Goal: Information Seeking & Learning: Stay updated

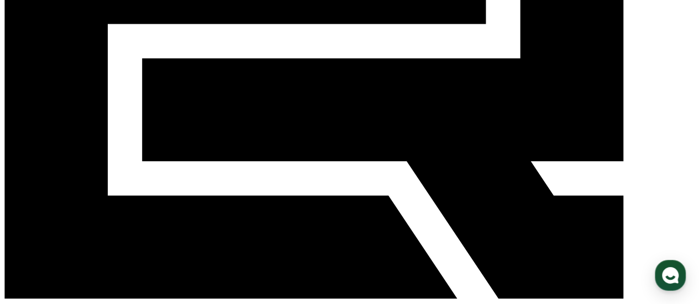
scroll to position [110, 0]
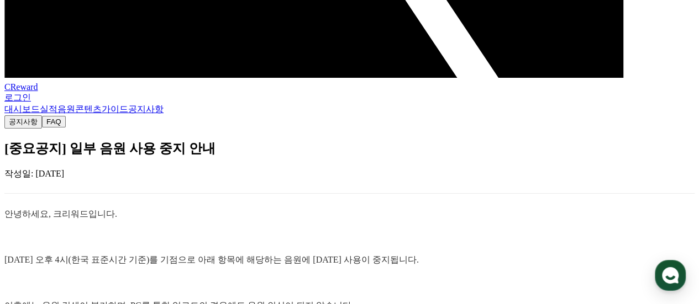
scroll to position [331, 0]
